Goal: Check status: Check status

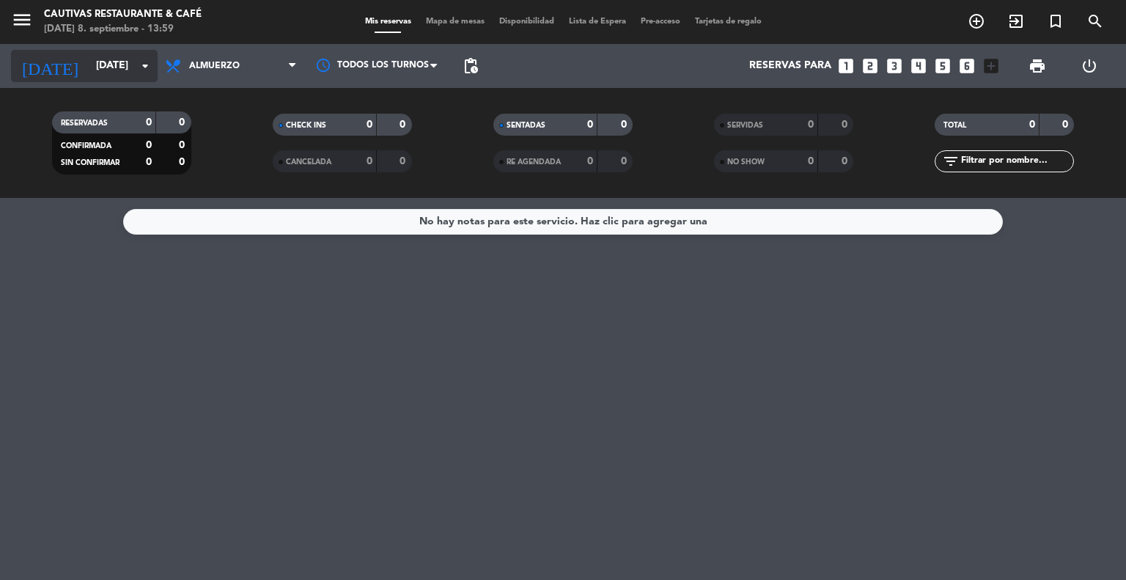
click at [144, 67] on icon "arrow_drop_down" at bounding box center [145, 66] width 18 height 18
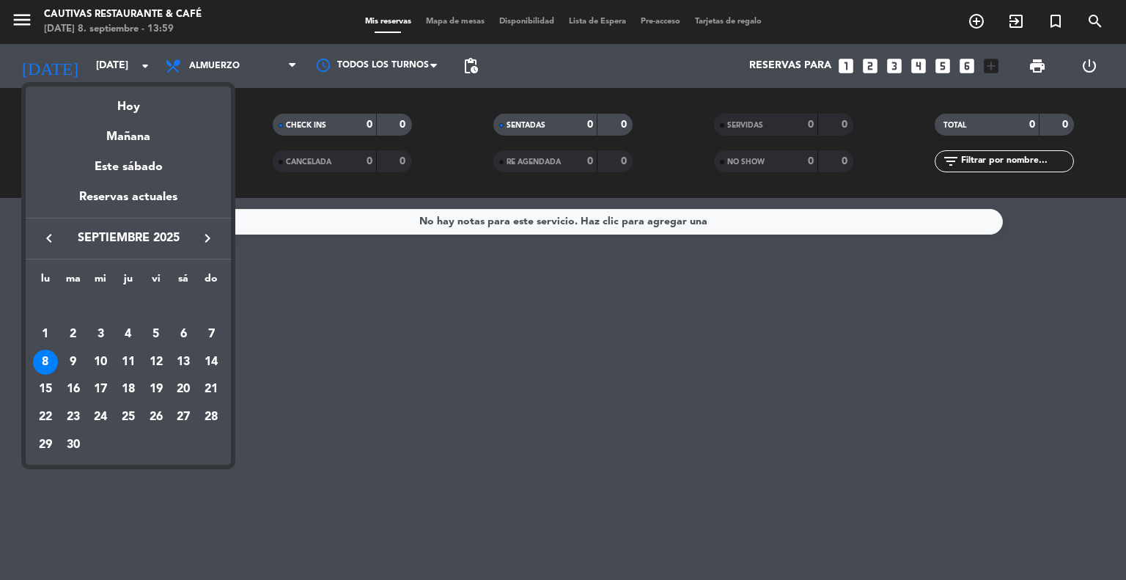
click at [73, 364] on div "9" at bounding box center [73, 362] width 25 height 25
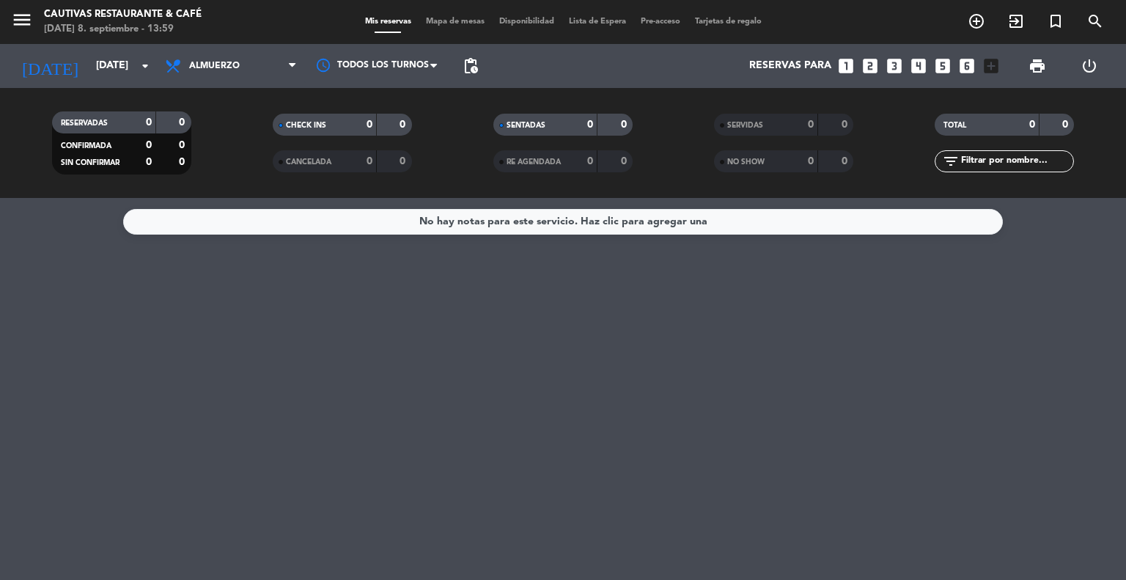
type input "[DATE]"
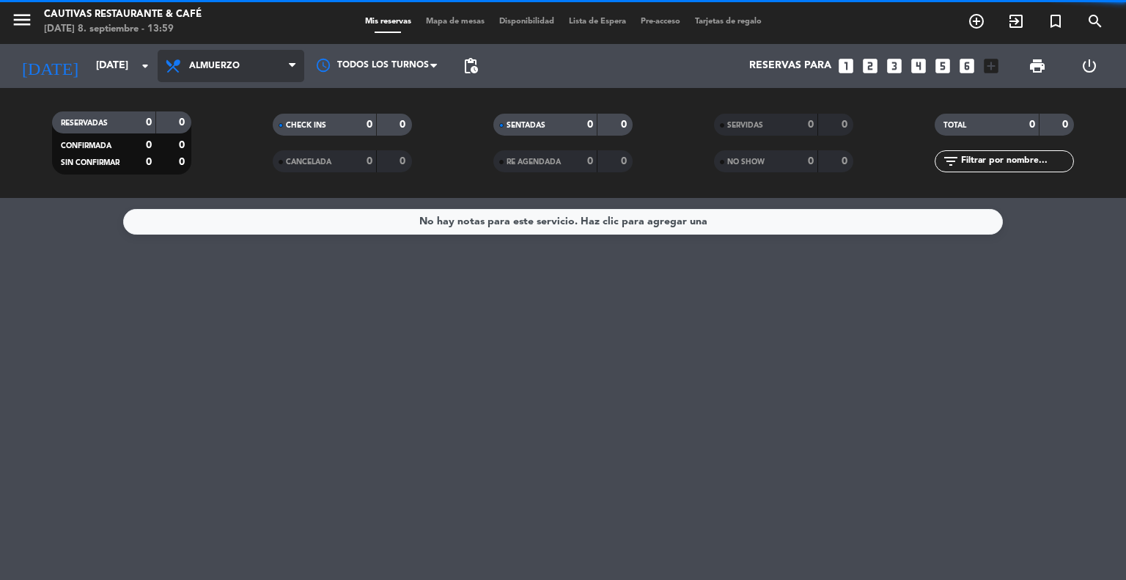
click at [278, 70] on span "Almuerzo" at bounding box center [231, 66] width 147 height 32
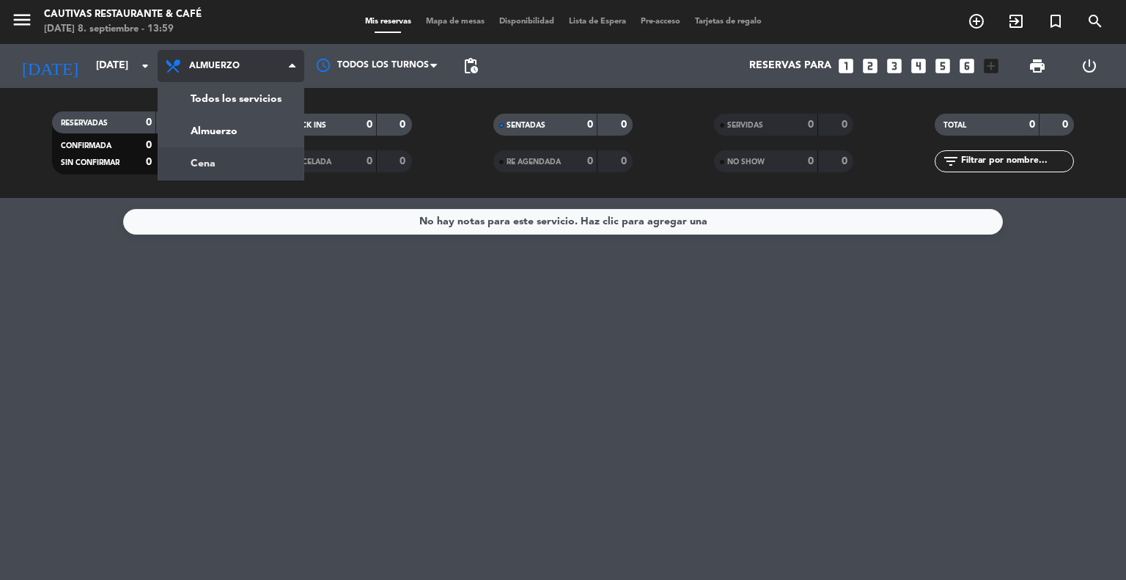
click at [232, 163] on div "menu Cautivas Restaurante & Café [DATE] 8. septiembre - 13:59 Mis reservas Mapa…" at bounding box center [563, 99] width 1126 height 198
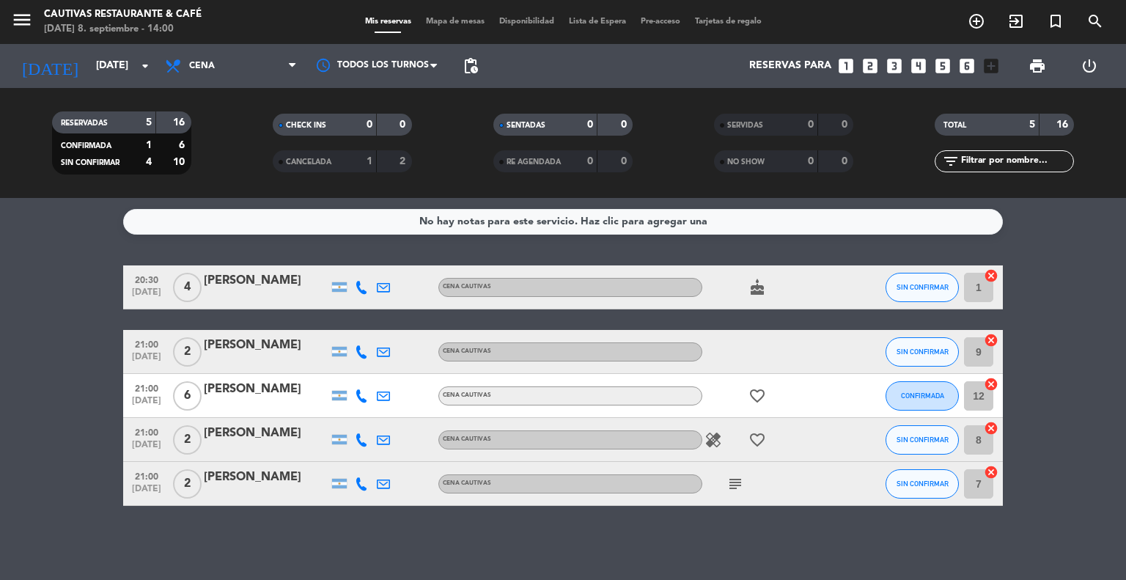
click at [710, 438] on icon "healing" at bounding box center [714, 440] width 18 height 18
click at [740, 351] on div at bounding box center [768, 351] width 132 height 43
click at [72, 300] on bookings-row "20:30 [DATE] 4 [PERSON_NAME] Cena Cautivas cake SIN CONFIRMAR 1 cancel 21:00 [D…" at bounding box center [563, 385] width 1126 height 240
drag, startPoint x: 296, startPoint y: 388, endPoint x: 211, endPoint y: 386, distance: 85.1
click at [202, 388] on div "21:00 [DATE] 6 [PERSON_NAME] Cena Cautivas favorite_border CONFIRMADA 12 cancel" at bounding box center [563, 396] width 880 height 44
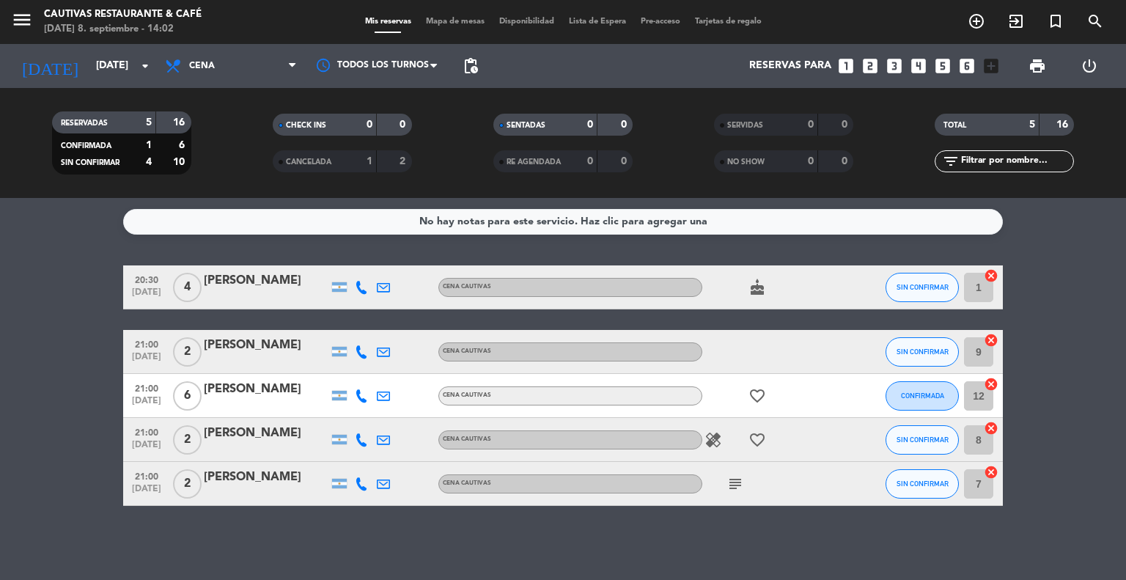
copy div "[PERSON_NAME]"
drag, startPoint x: 202, startPoint y: 386, endPoint x: 301, endPoint y: 394, distance: 98.6
click at [301, 394] on div "21:00 [DATE] 6 [PERSON_NAME] Cena Cautivas favorite_border CONFIRMADA 12 cancel" at bounding box center [563, 396] width 880 height 44
copy div "[PERSON_NAME]"
